Goal: Task Accomplishment & Management: Use online tool/utility

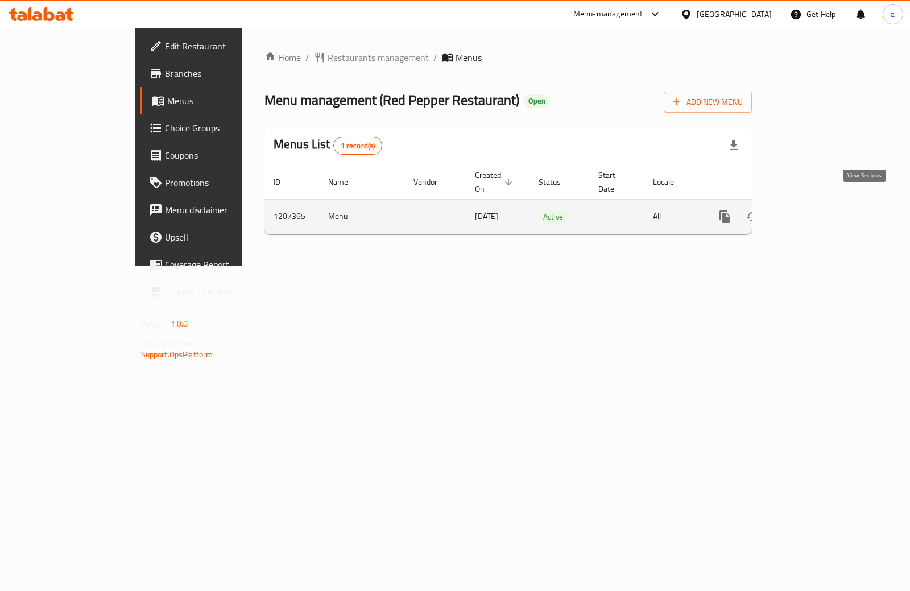
click at [814, 210] on icon "enhanced table" at bounding box center [808, 217] width 14 height 14
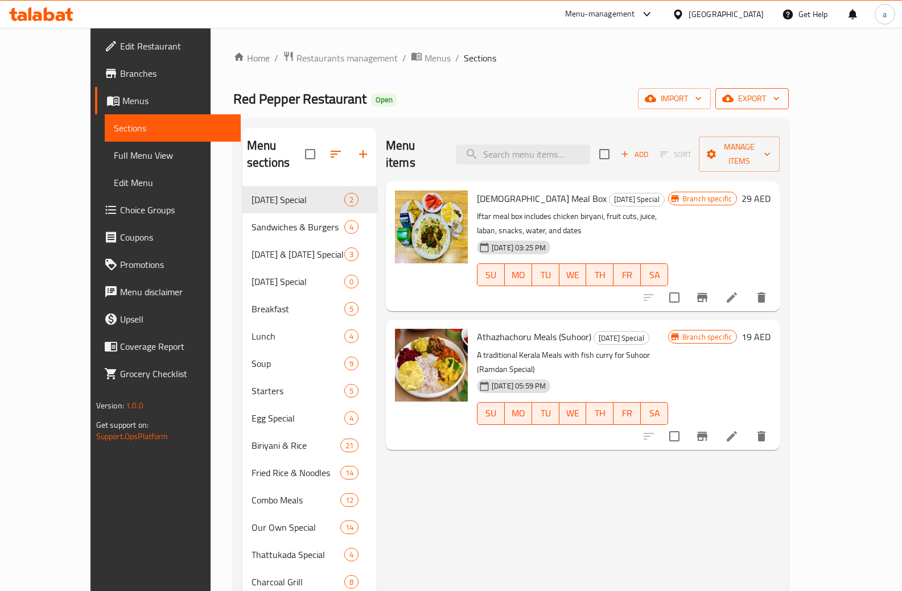
click at [782, 101] on icon "button" at bounding box center [775, 98] width 11 height 11
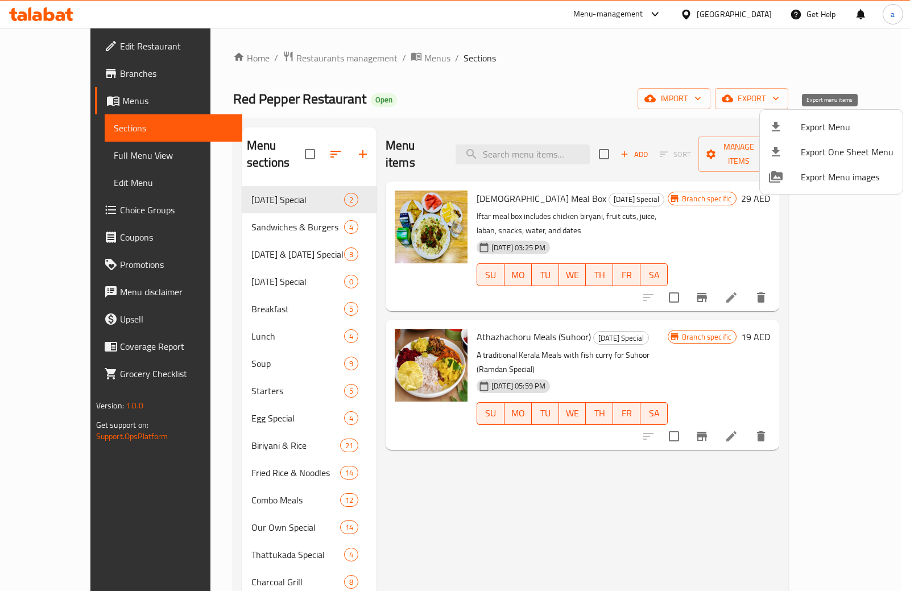
click at [844, 126] on span "Export Menu" at bounding box center [847, 127] width 93 height 14
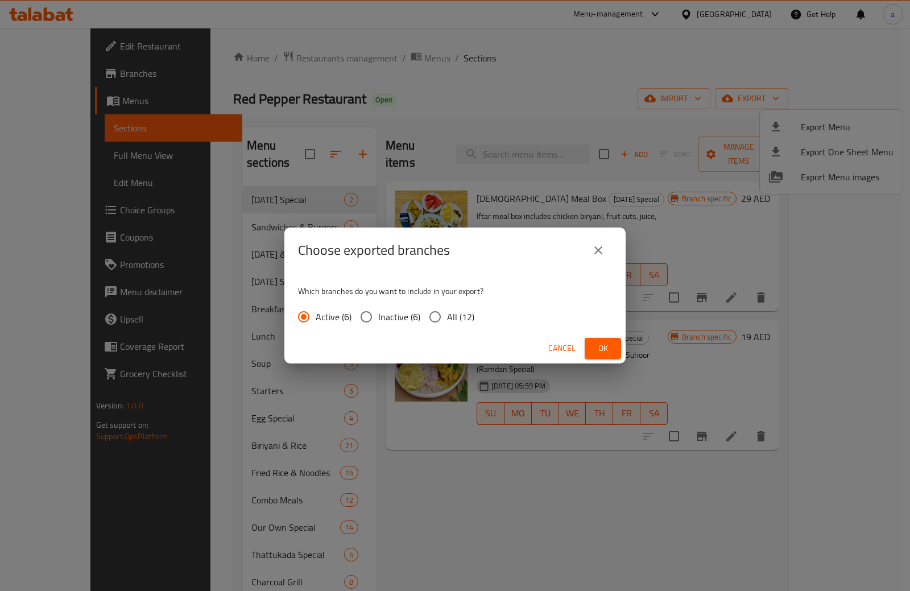
click at [459, 322] on span "All (12)" at bounding box center [460, 317] width 27 height 14
click at [447, 322] on input "All (12)" at bounding box center [435, 317] width 24 height 24
radio input "true"
click at [601, 352] on span "Ok" at bounding box center [603, 348] width 18 height 14
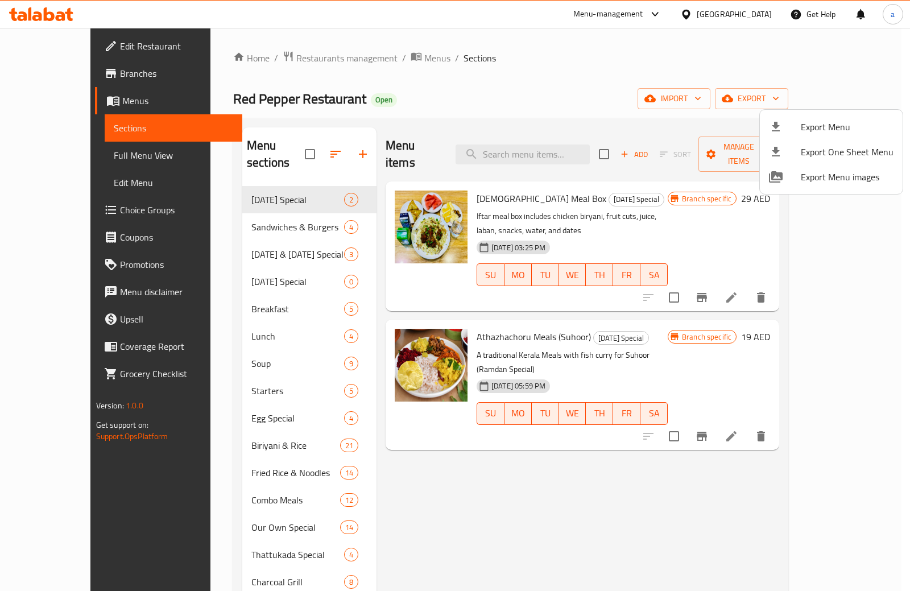
click at [89, 79] on div at bounding box center [455, 295] width 910 height 591
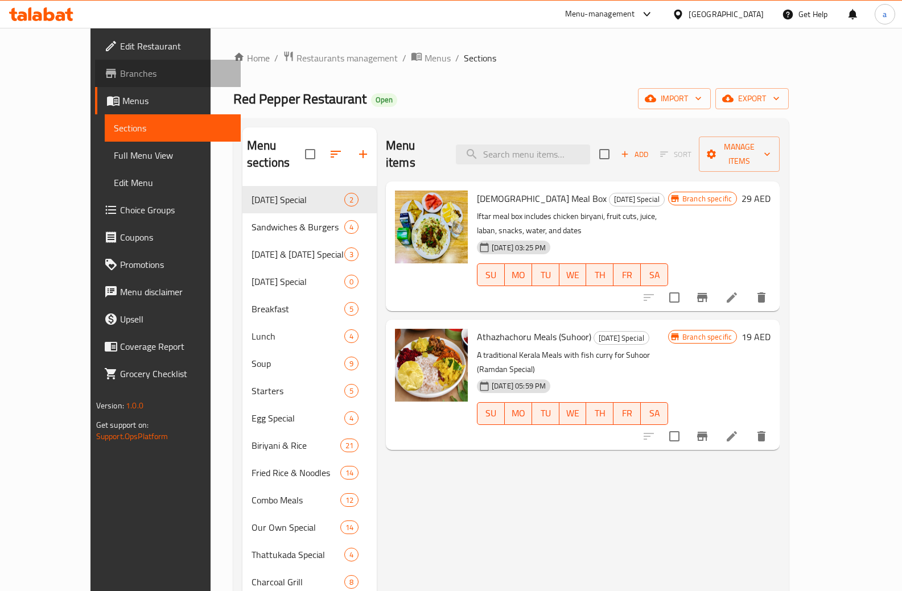
click at [120, 74] on span "Branches" at bounding box center [176, 74] width 112 height 14
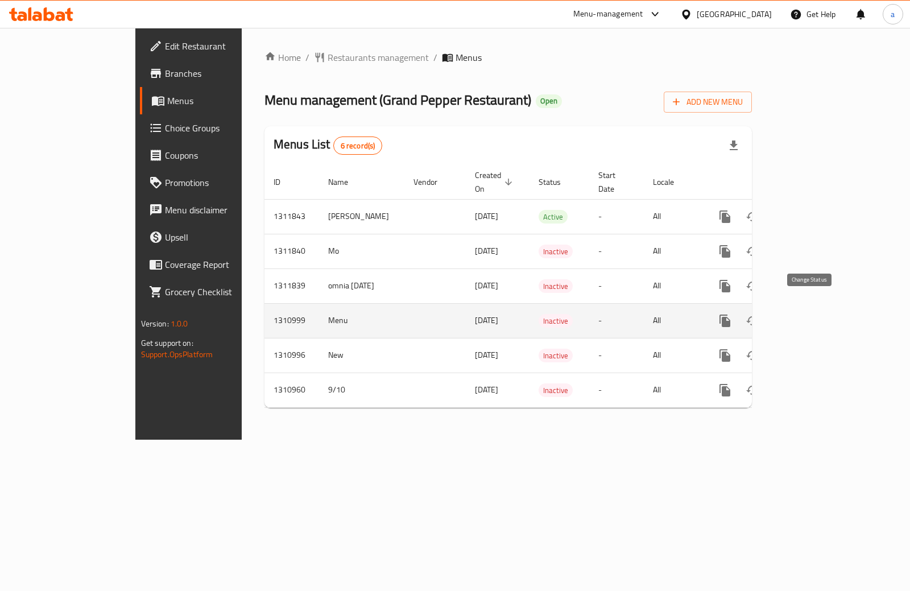
click at [760, 314] on icon "enhanced table" at bounding box center [753, 321] width 14 height 14
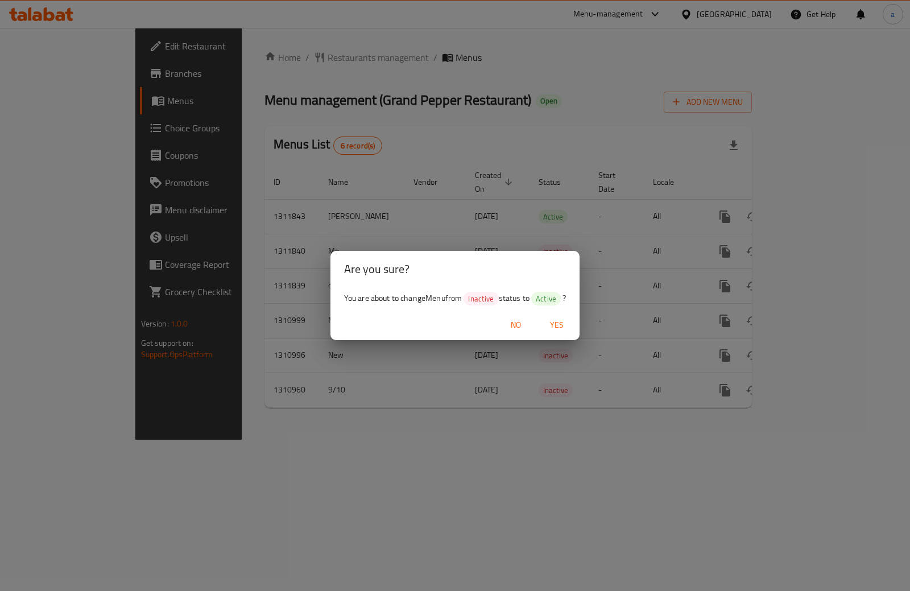
click at [551, 325] on span "Yes" at bounding box center [556, 325] width 27 height 14
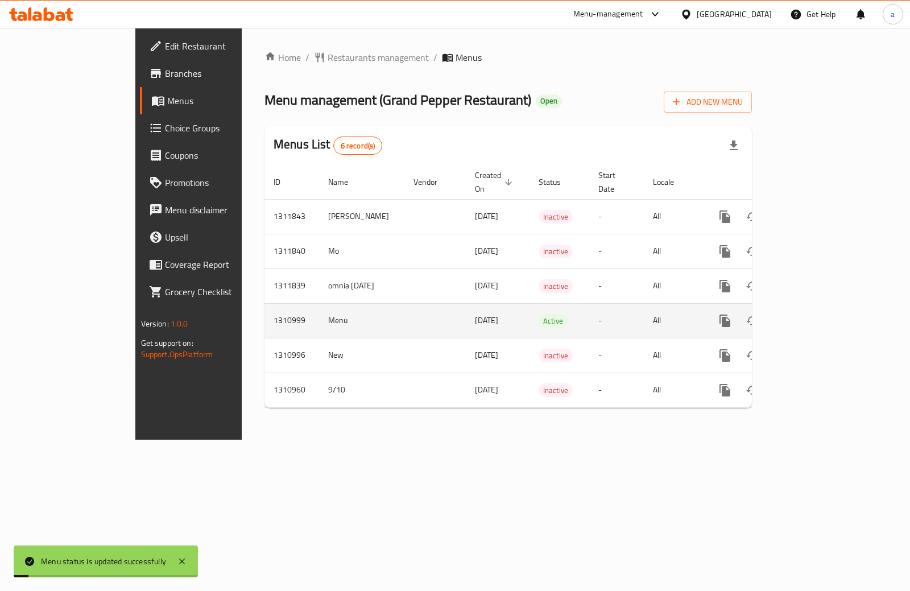
click at [405, 322] on td "enhanced table" at bounding box center [435, 320] width 61 height 35
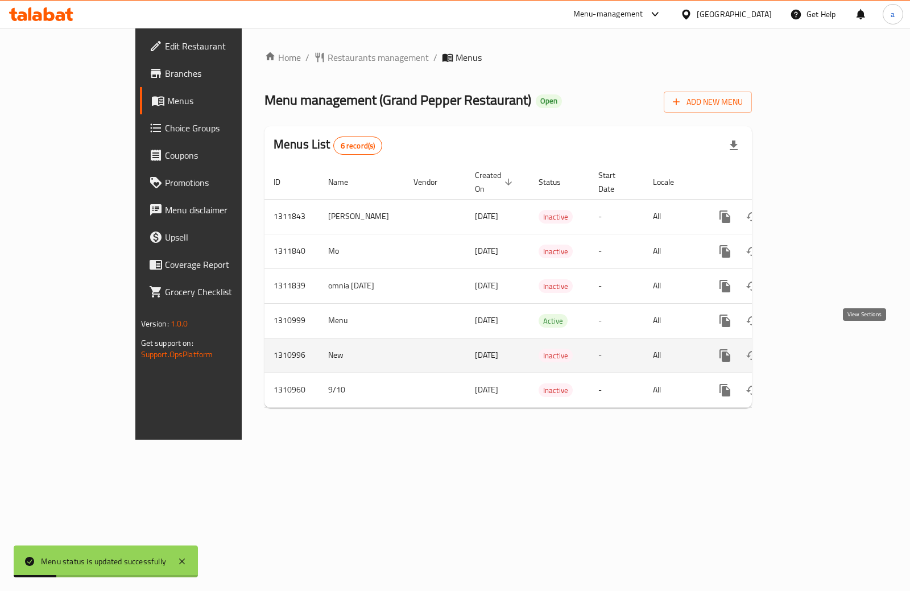
click at [813, 351] on icon "enhanced table" at bounding box center [807, 356] width 10 height 10
